Goal: Obtain resource: Obtain resource

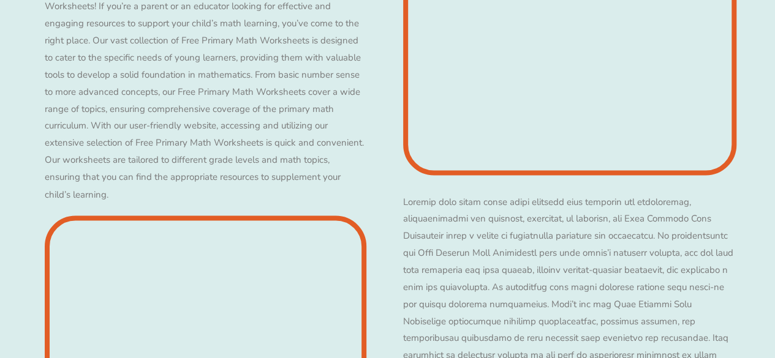
scroll to position [3285, 0]
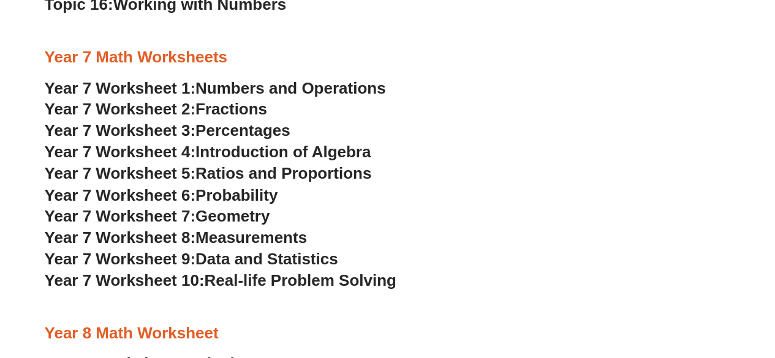
click at [263, 115] on span "Fractions" at bounding box center [231, 109] width 72 height 18
click at [223, 135] on span "Percentages" at bounding box center [242, 130] width 95 height 18
click at [342, 151] on span "Introduction of Algebra" at bounding box center [282, 152] width 175 height 18
click at [296, 173] on span "Ratios and Proportions" at bounding box center [283, 173] width 176 height 18
click at [258, 191] on span "Probability" at bounding box center [236, 195] width 82 height 18
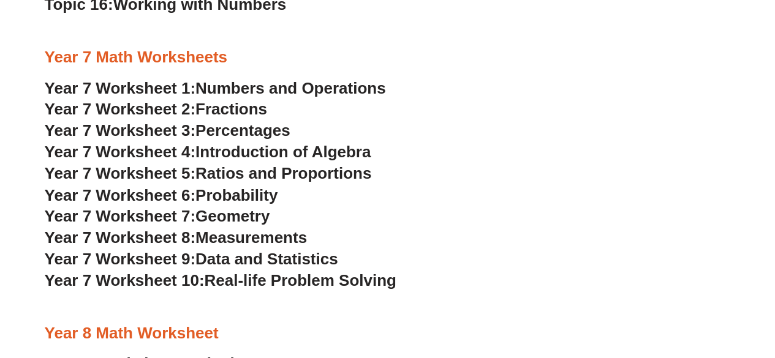
click at [236, 212] on span "Geometry" at bounding box center [232, 215] width 74 height 18
click at [290, 241] on span "Measurements" at bounding box center [250, 237] width 111 height 18
click at [273, 265] on span "Data and Statistics" at bounding box center [266, 258] width 143 height 18
click at [318, 279] on span "Real-life Problem Solving" at bounding box center [300, 280] width 192 height 18
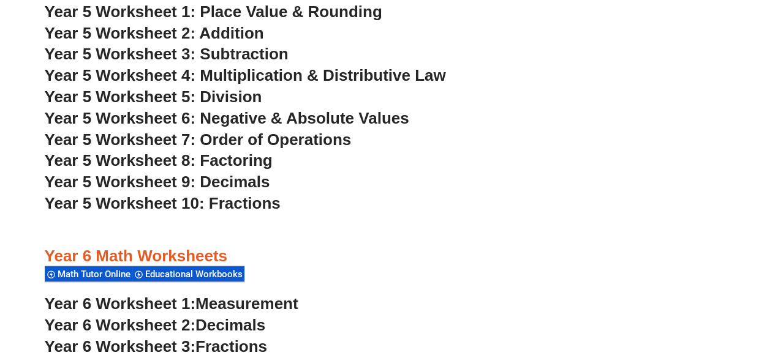
scroll to position [2090, 0]
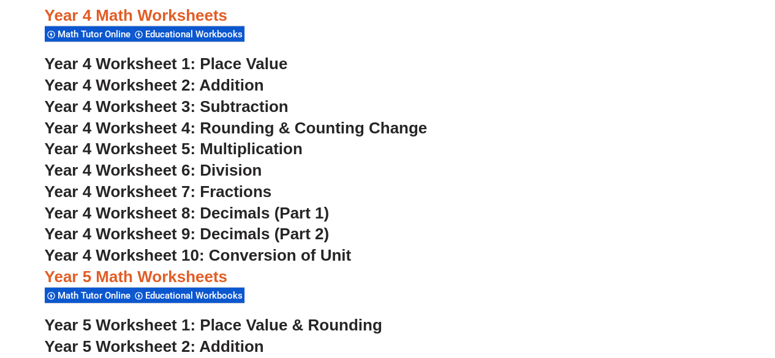
click at [252, 62] on span "Year 4 Worksheet 1: Place Value" at bounding box center [166, 64] width 243 height 18
click at [241, 85] on span "Year 4 Worksheet 2: Addition" at bounding box center [154, 85] width 219 height 18
click at [250, 105] on span "Year 4 Worksheet 3: Subtraction" at bounding box center [167, 106] width 244 height 18
click at [262, 132] on span "Year 4 Worksheet 4: Rounding & Counting Change" at bounding box center [236, 128] width 383 height 18
click at [282, 154] on span "Year 4 Worksheet 5: Multiplication" at bounding box center [174, 149] width 258 height 18
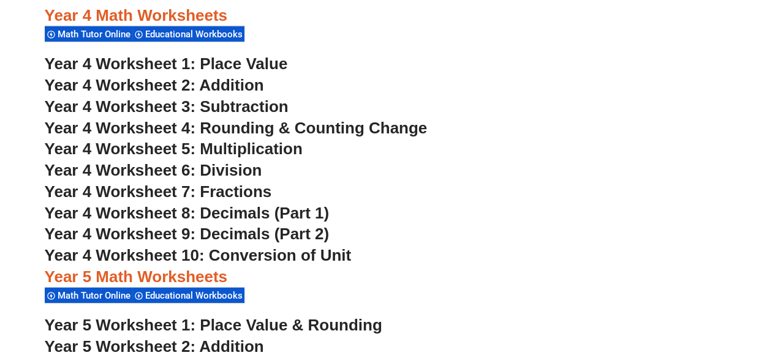
click at [228, 176] on span "Year 4 Worksheet 6: Division" at bounding box center [153, 170] width 217 height 18
click at [219, 189] on span "Year 4 Worksheet 7: Fractions" at bounding box center [158, 192] width 227 height 18
click at [270, 214] on span "Year 4 Worksheet 8: Decimals (Part 1)" at bounding box center [187, 213] width 285 height 18
click at [306, 236] on span "Year 4 Worksheet 9: Decimals (Part 2)" at bounding box center [187, 234] width 285 height 18
click at [279, 257] on span "Year 4 Worksheet 10: Conversion of Unit" at bounding box center [198, 255] width 307 height 18
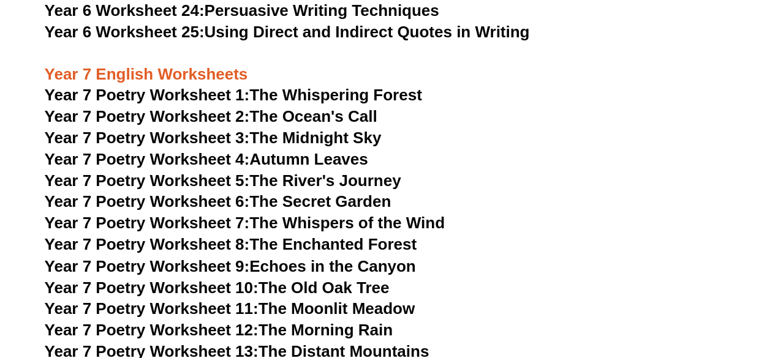
scroll to position [7839, 0]
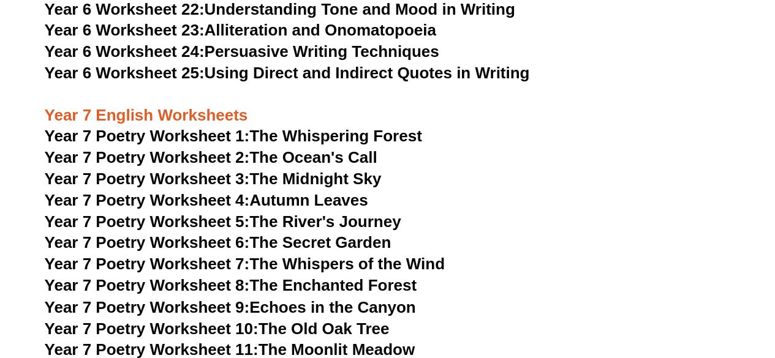
click at [399, 127] on link "Year 7 Poetry Worksheet 1: The Whispering Forest" at bounding box center [233, 136] width 377 height 18
click at [322, 148] on link "Year 7 Poetry Worksheet 2: The Ocean's Call" at bounding box center [211, 157] width 333 height 18
click at [358, 170] on link "Year 7 Poetry Worksheet 3: The Midnight Sky" at bounding box center [213, 179] width 337 height 18
click at [338, 191] on link "Year 7 Poetry Worksheet 4: Autumn Leaves" at bounding box center [206, 200] width 323 height 18
click at [364, 213] on link "Year 7 Poetry Worksheet 5: The River's Journey" at bounding box center [223, 222] width 356 height 18
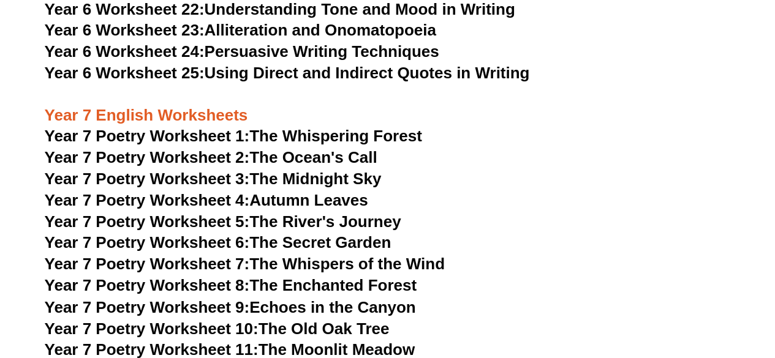
click at [376, 233] on link "Year 7 Poetry Worksheet 6: The Secret Garden" at bounding box center [218, 242] width 347 height 18
click at [374, 255] on link "Year 7 Poetry Worksheet 7: The Whispers of the Wind" at bounding box center [245, 264] width 400 height 18
click at [341, 276] on link "Year 7 Poetry Worksheet 8: The Enchanted Forest" at bounding box center [231, 285] width 372 height 18
click at [380, 298] on link "Year 7 Poetry Worksheet 9: Echoes in the Canyon" at bounding box center [230, 307] width 371 height 18
click at [351, 319] on link "Year 7 Poetry Worksheet 10: The Old Oak Tree" at bounding box center [217, 328] width 345 height 18
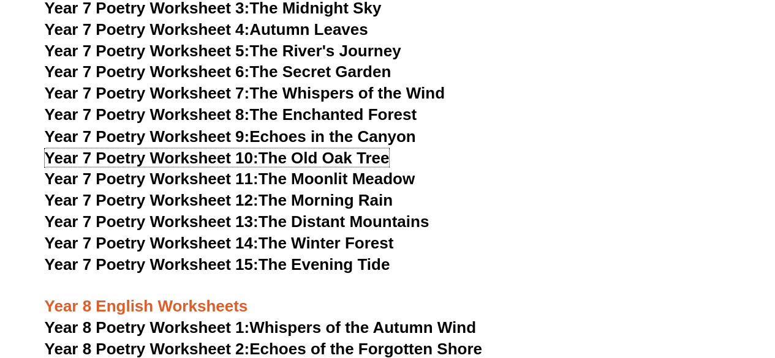
scroll to position [8011, 0]
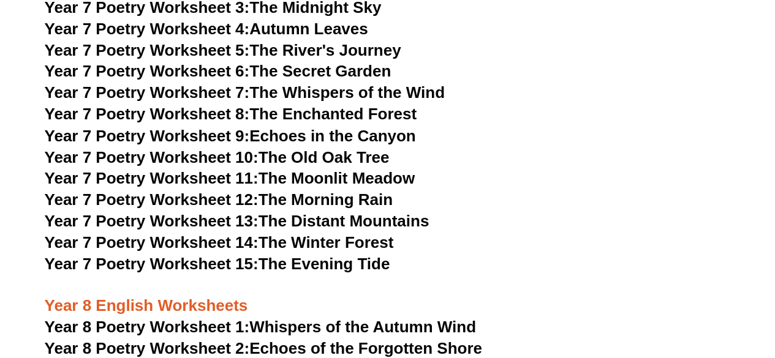
click at [395, 168] on link "Year 7 Poetry Worksheet 11: The Moonlit Meadow" at bounding box center [230, 177] width 371 height 18
click at [377, 190] on link "Year 7 Poetry Worksheet 12: The Morning Rain" at bounding box center [219, 199] width 348 height 18
click at [395, 211] on link "Year 7 Poetry Worksheet 13: The Distant Mountains" at bounding box center [237, 220] width 385 height 18
click at [297, 233] on link "Year 7 Poetry Worksheet 14: The Winter Forest" at bounding box center [219, 242] width 349 height 18
click at [328, 254] on link "Year 7 Poetry Worksheet 15: The Evening Tide" at bounding box center [217, 263] width 345 height 18
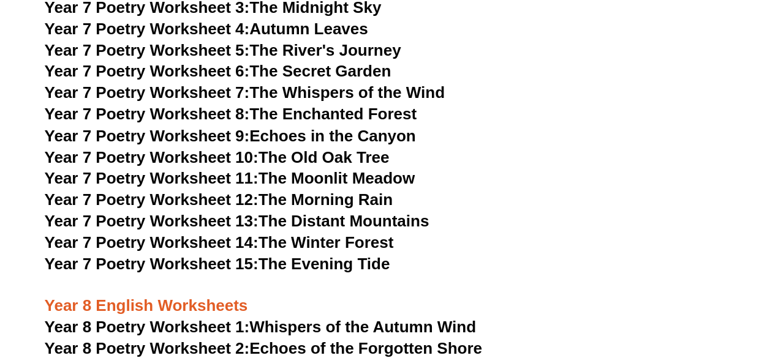
click at [517, 147] on h3 "Year 7 Poetry Worksheet 10: The Old Oak Tree" at bounding box center [388, 157] width 686 height 21
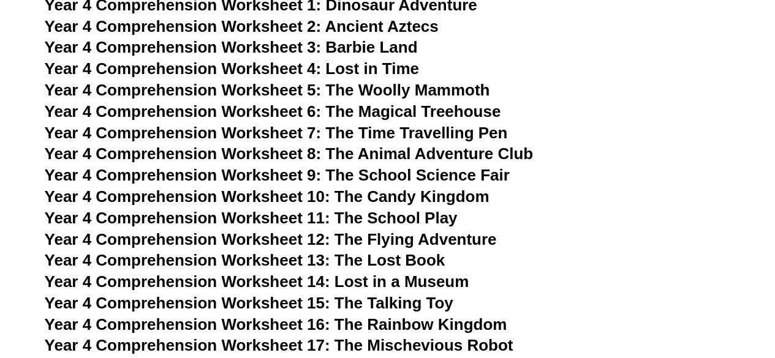
scroll to position [5164, 0]
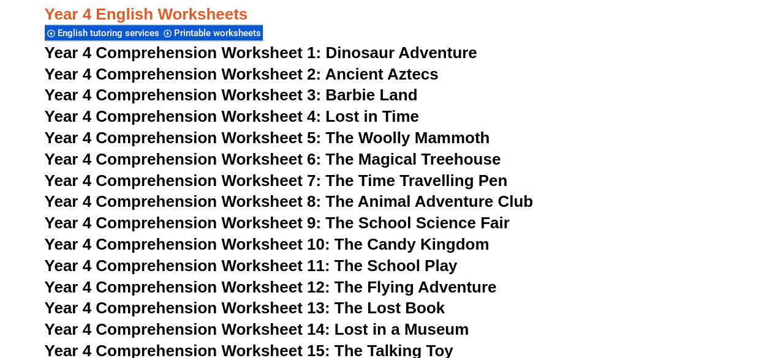
click at [316, 55] on span "Year 4 Comprehension Worksheet 1:" at bounding box center [183, 52] width 277 height 18
click at [388, 71] on span "Year 4 Comprehension Worksheet 2: Ancient Aztecs" at bounding box center [242, 74] width 394 height 18
click at [327, 97] on span "Year 4 Comprehension Worksheet 3: Barbie Land" at bounding box center [231, 95] width 373 height 18
click at [373, 115] on span "Year 4 Comprehension Worksheet 4: Lost in Time" at bounding box center [232, 116] width 374 height 18
click at [380, 133] on span "Year 4 Comprehension Worksheet 5: The Woolly Mammoth" at bounding box center [267, 138] width 445 height 18
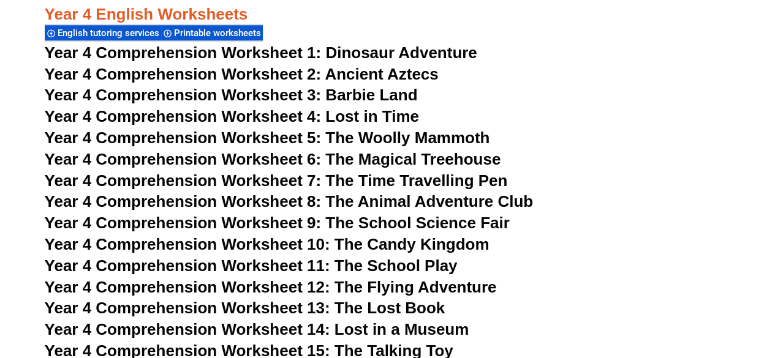
click at [368, 155] on span "Year 4 Comprehension Worksheet 6: The Magical Treehouse" at bounding box center [273, 159] width 456 height 18
click at [373, 181] on span "Year 4 Comprehension Worksheet 7: The Time Travelling Pen" at bounding box center [276, 180] width 463 height 18
click at [396, 203] on span "Year 4 Comprehension Worksheet 8: The Animal Adventure Club" at bounding box center [289, 201] width 489 height 18
click at [397, 220] on span "Year 4 Comprehension Worksheet 9: The School Science Fair" at bounding box center [277, 223] width 465 height 18
click at [353, 246] on span "Year 4 Comprehension Worksheet 10: The Candy Kingdom" at bounding box center [267, 244] width 445 height 18
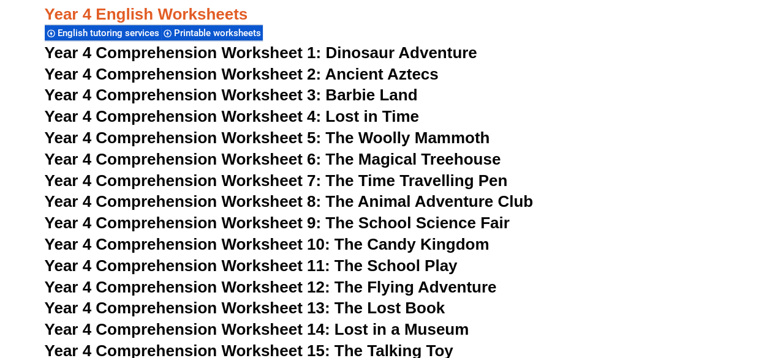
click at [403, 270] on span "Year 4 Comprehension Worksheet 11: The School Play" at bounding box center [251, 266] width 413 height 18
click at [442, 284] on span "Year 4 Comprehension Worksheet 12: The Flying Adventure" at bounding box center [271, 287] width 452 height 18
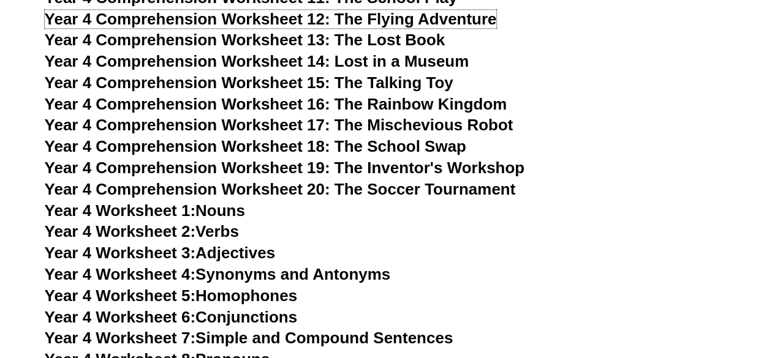
scroll to position [5434, 0]
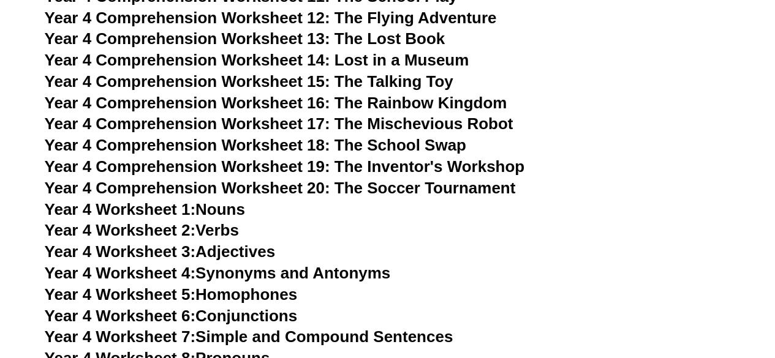
click at [375, 43] on span "Year 4 Comprehension Worksheet 13: The Lost Book" at bounding box center [245, 38] width 401 height 18
click at [343, 56] on span "Year 4 Comprehension Worksheet 14: Lost in a Museum" at bounding box center [257, 60] width 424 height 18
click at [376, 80] on span "Year 4 Comprehension Worksheet 15: The Talking Toy" at bounding box center [249, 81] width 409 height 18
click at [415, 98] on span "Year 4 Comprehension Worksheet 16: The Rainbow Kingdom" at bounding box center [276, 103] width 462 height 18
click at [339, 127] on span "Year 4 Comprehension Worksheet 17: The Mischevious Robot" at bounding box center [279, 124] width 469 height 18
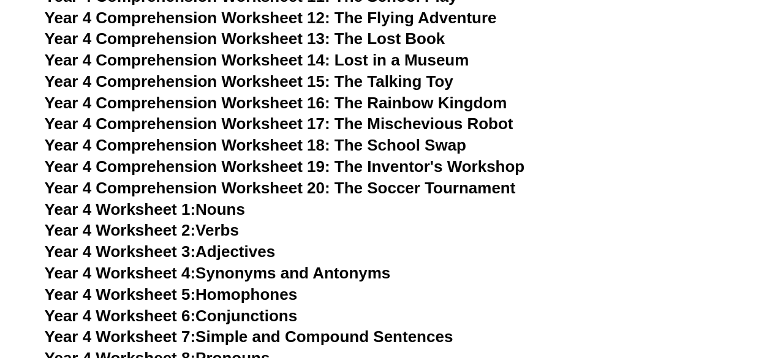
click at [318, 147] on span "Year 4 Comprehension Worksheet 18: The School Swap" at bounding box center [255, 145] width 421 height 18
click at [404, 161] on span "Year 4 Comprehension Worksheet 19: The Inventor's Workshop" at bounding box center [285, 166] width 480 height 18
click at [342, 193] on span "Year 4 Comprehension Worksheet 20: The Soccer Tournament" at bounding box center [280, 188] width 471 height 18
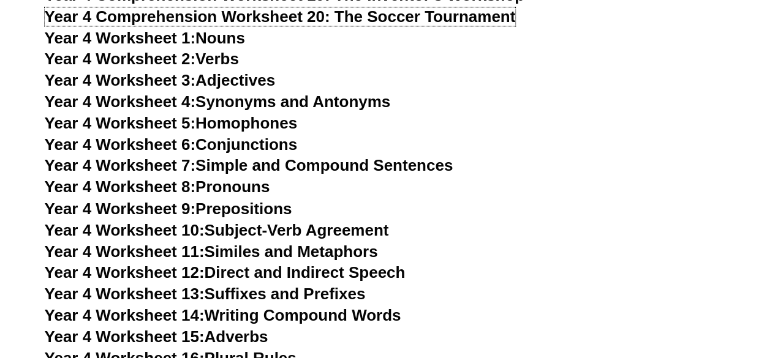
scroll to position [5630, 0]
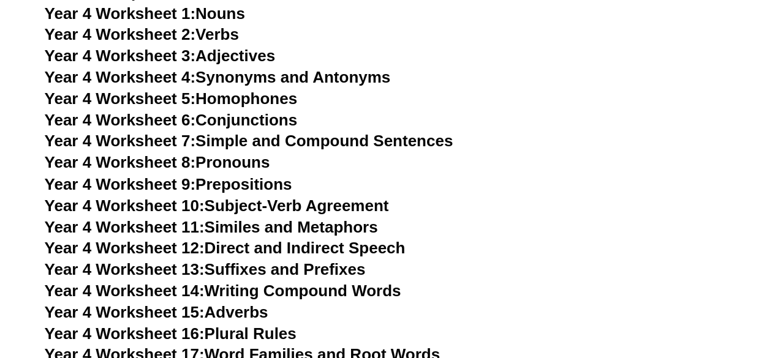
click at [228, 14] on link "Year 4 Worksheet 1: Nouns" at bounding box center [145, 13] width 200 height 18
click at [208, 33] on link "Year 4 Worksheet 2: Verbs" at bounding box center [142, 34] width 194 height 18
click at [220, 53] on link "Year 4 Worksheet 3: Adjectives" at bounding box center [160, 56] width 231 height 18
click at [273, 78] on link "Year 4 Worksheet 4: Synonyms and Antonyms" at bounding box center [218, 77] width 346 height 18
click at [244, 105] on link "Year 4 Worksheet 5: Homophones" at bounding box center [171, 98] width 253 height 18
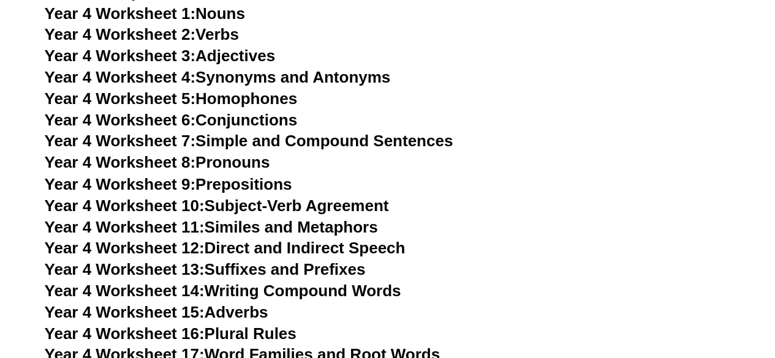
click at [266, 126] on link "Year 4 Worksheet 6: Conjunctions" at bounding box center [171, 120] width 253 height 18
click at [264, 140] on link "Year 4 Worksheet 7: Simple and Compound Sentences" at bounding box center [249, 141] width 409 height 18
click at [255, 164] on link "Year 4 Worksheet 8: Pronouns" at bounding box center [157, 162] width 225 height 18
click at [265, 184] on link "Year 4 Worksheet 9: Prepositions" at bounding box center [168, 184] width 247 height 18
click at [287, 208] on link "Year 4 Worksheet 10: Subject-Verb Agreement" at bounding box center [217, 205] width 344 height 18
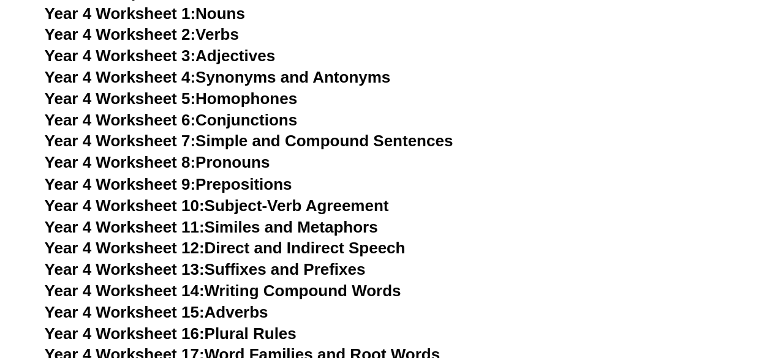
click at [304, 225] on link "Year 4 Worksheet 11: Similes and Metaphors" at bounding box center [211, 226] width 333 height 18
click at [348, 240] on link "Year 4 Worksheet 12: Direct and Indirect Speech" at bounding box center [225, 247] width 361 height 18
click at [320, 274] on link "Year 4 Worksheet 13: Suffixes and Prefixes" at bounding box center [205, 269] width 321 height 18
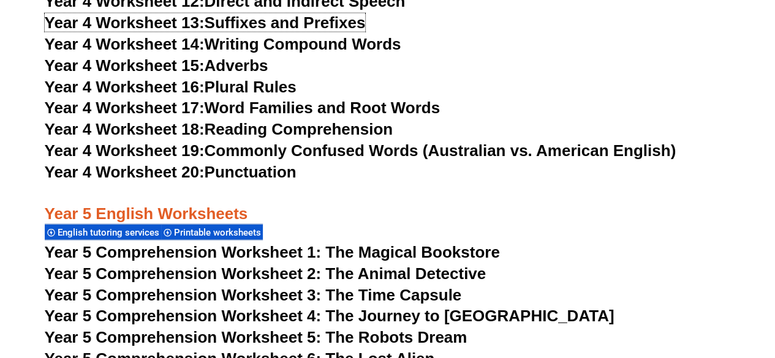
scroll to position [5875, 0]
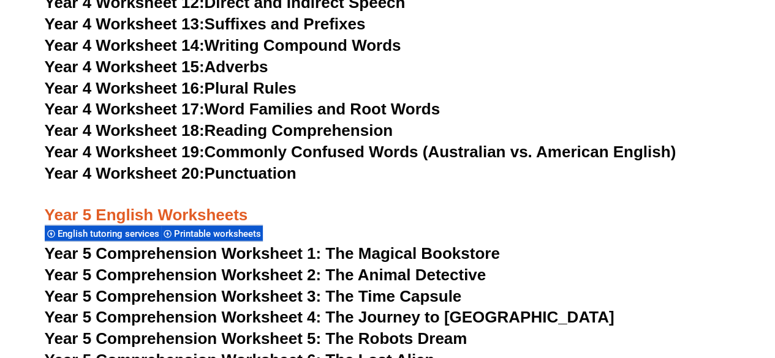
click at [351, 48] on link "Year 4 Worksheet 14: Writing Compound Words" at bounding box center [223, 45] width 356 height 18
click at [246, 70] on link "Year 4 Worksheet 15: Adverbs" at bounding box center [157, 67] width 224 height 18
click at [252, 83] on link "Year 4 Worksheet 16: Plural Rules" at bounding box center [171, 88] width 252 height 18
click at [253, 107] on link "Year 4 Worksheet 17: Word Families and Root Words" at bounding box center [242, 109] width 395 height 18
click at [289, 130] on link "Year 4 Worksheet 18: Reading Comprehension" at bounding box center [219, 130] width 348 height 18
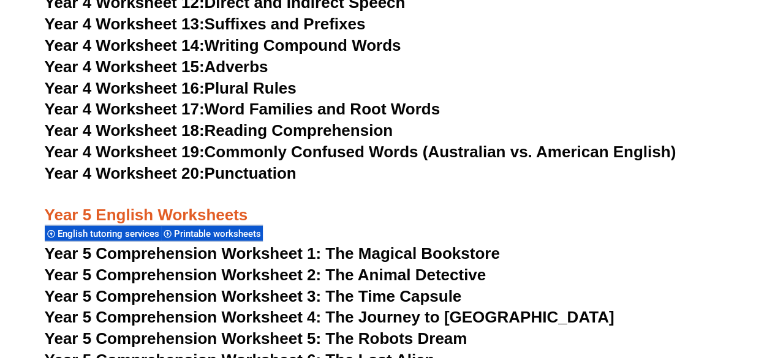
click at [366, 148] on link "Year 4 Worksheet 19: Commonly Confused Words (Australian vs. American English)" at bounding box center [360, 152] width 631 height 18
click at [273, 178] on link "Year 4 Worksheet 20: Punctuation" at bounding box center [171, 173] width 252 height 18
